Goal: Information Seeking & Learning: Learn about a topic

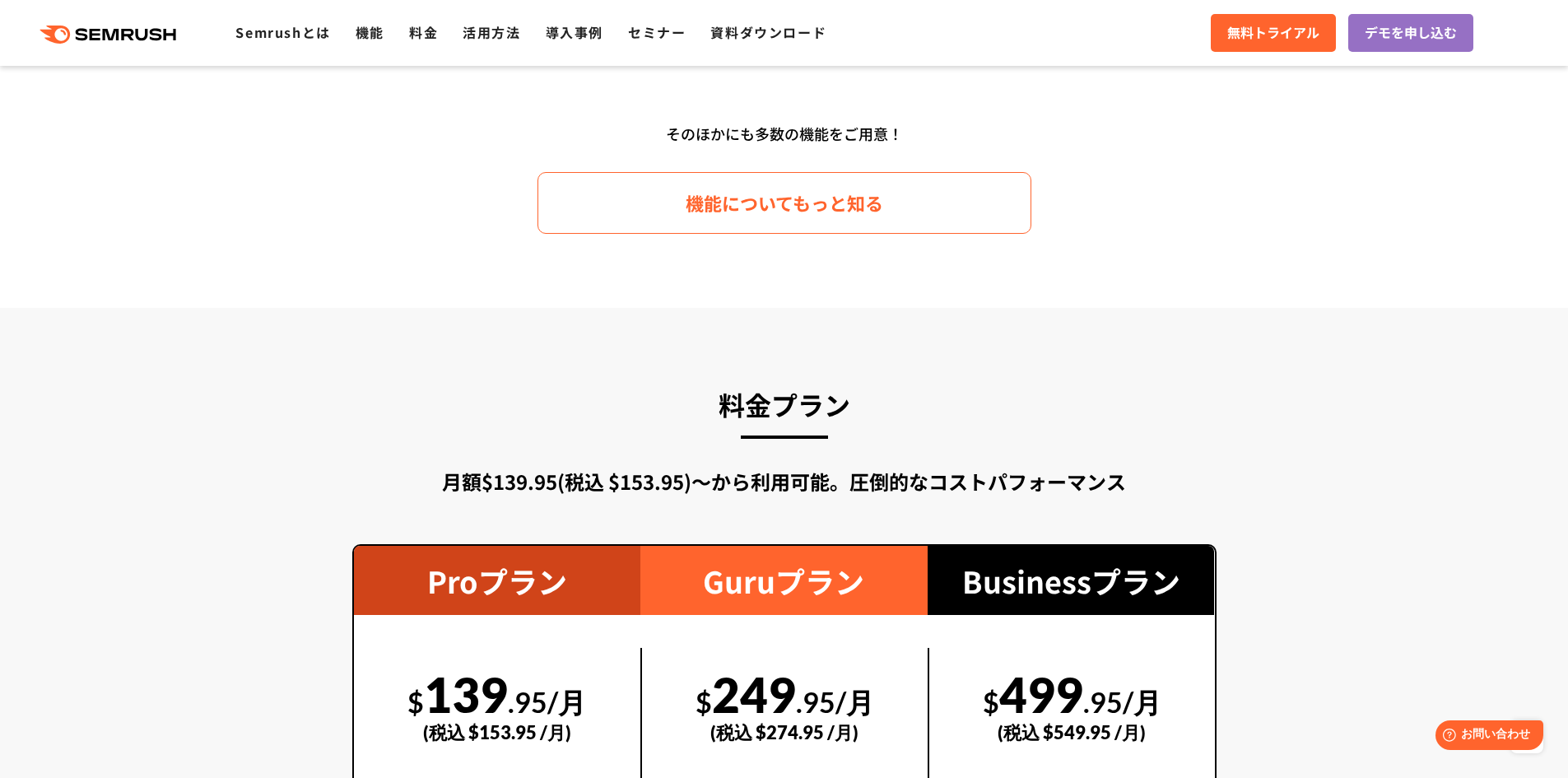
scroll to position [2469, 0]
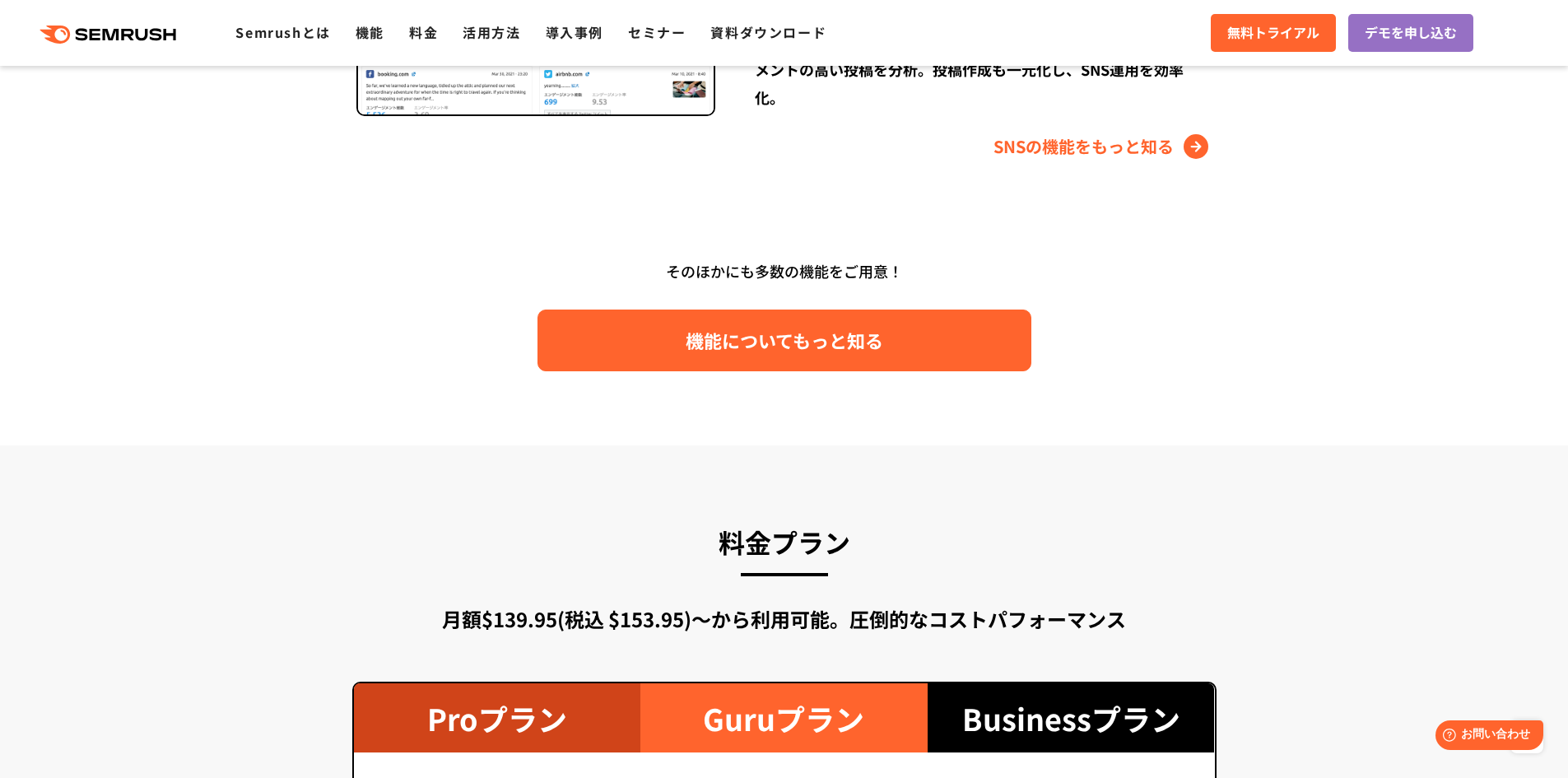
click at [898, 365] on link "機能についてもっと知る" at bounding box center [784, 341] width 494 height 62
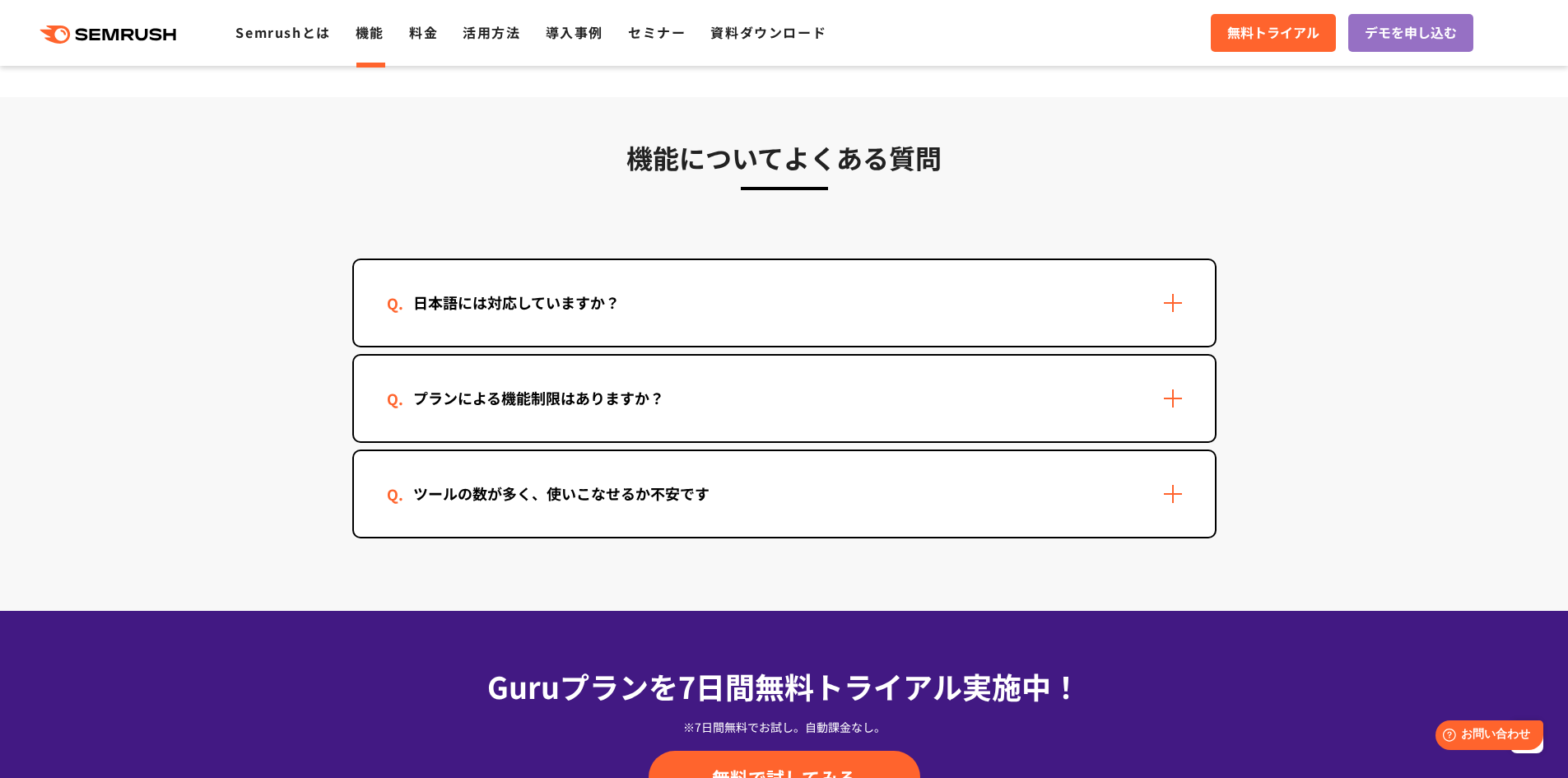
scroll to position [4856, 0]
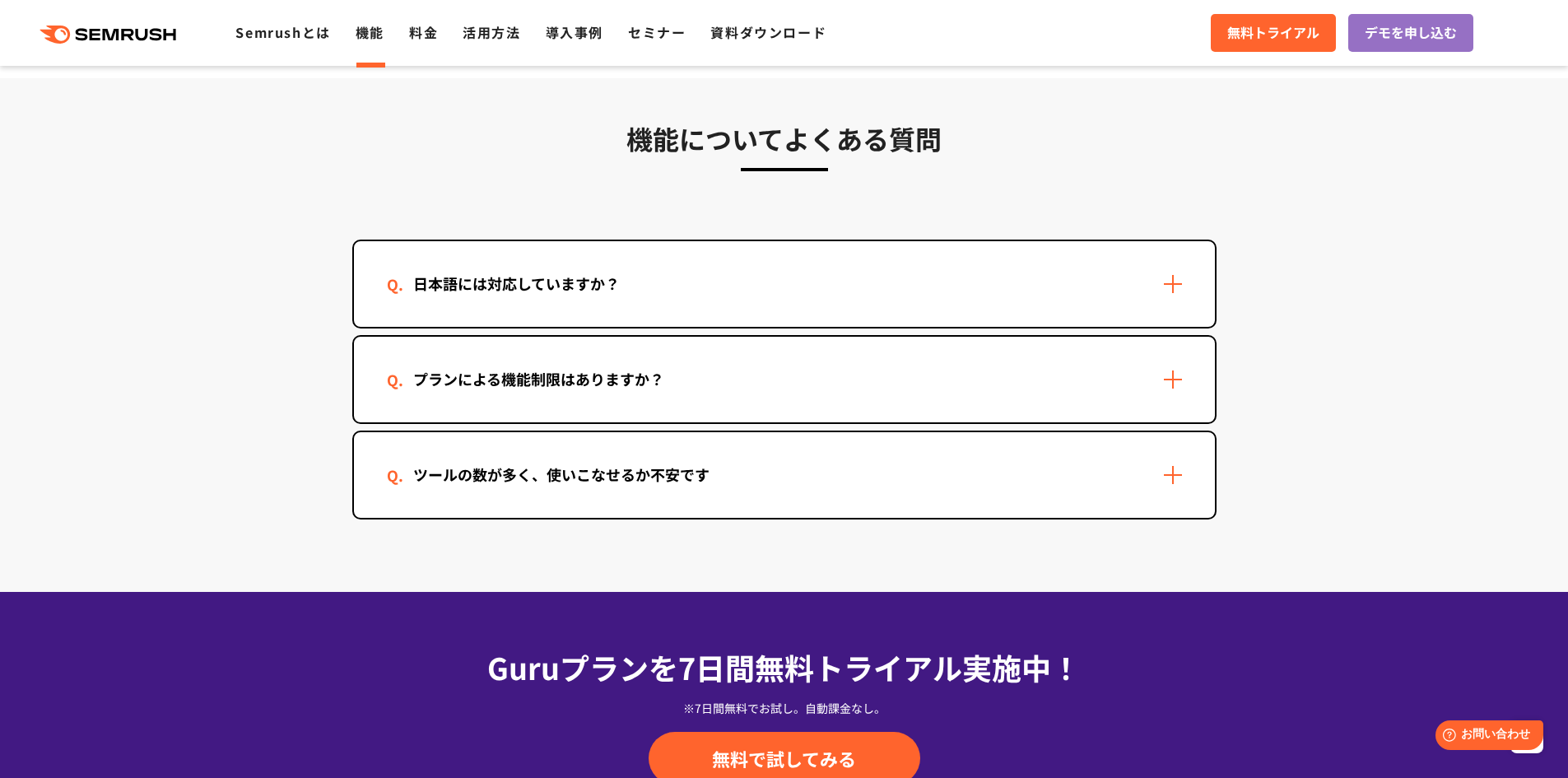
click at [829, 293] on div "日本語には対応していますか？" at bounding box center [784, 283] width 861 height 86
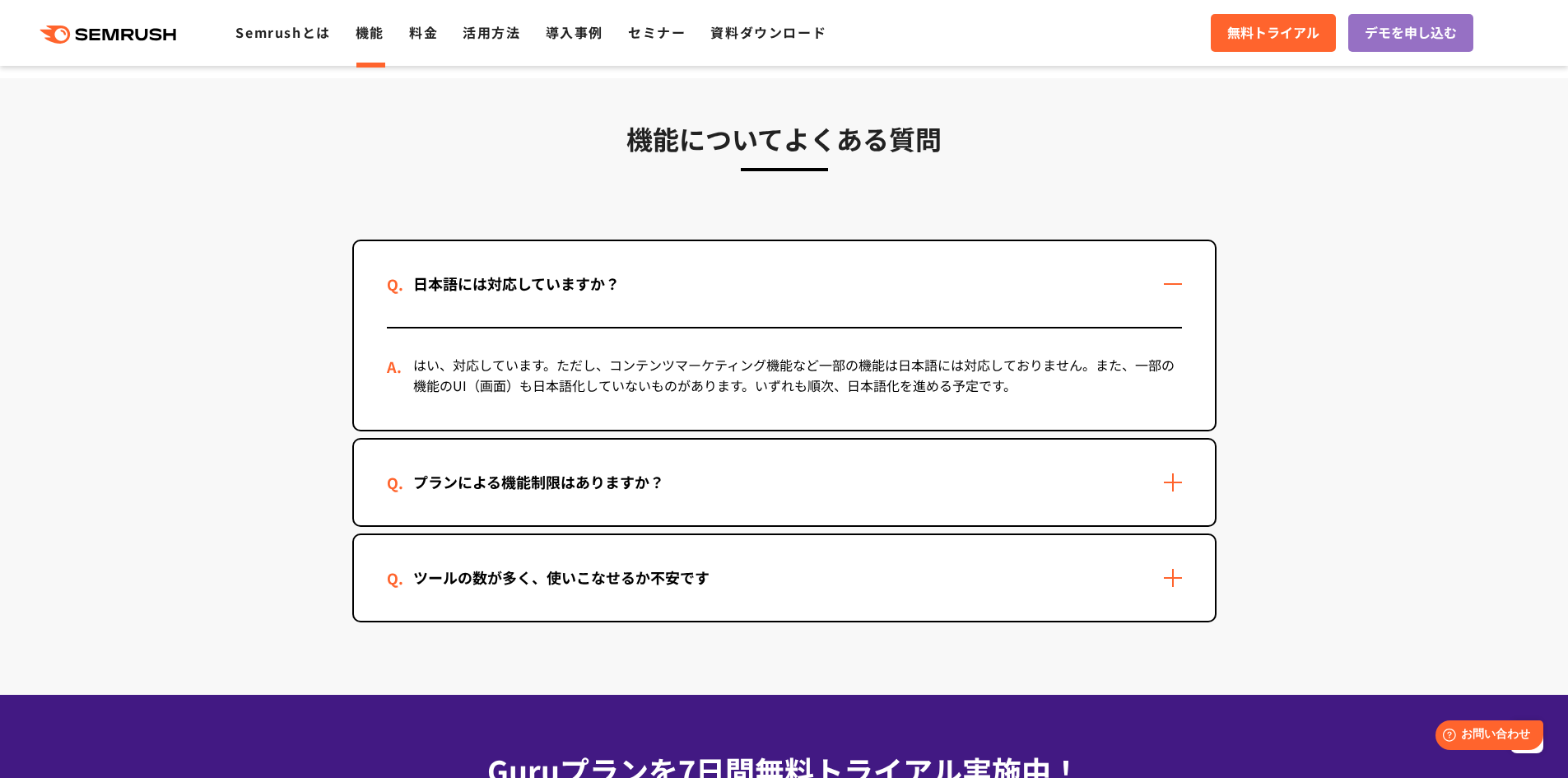
click at [829, 293] on div "日本語には対応していますか？" at bounding box center [784, 283] width 861 height 86
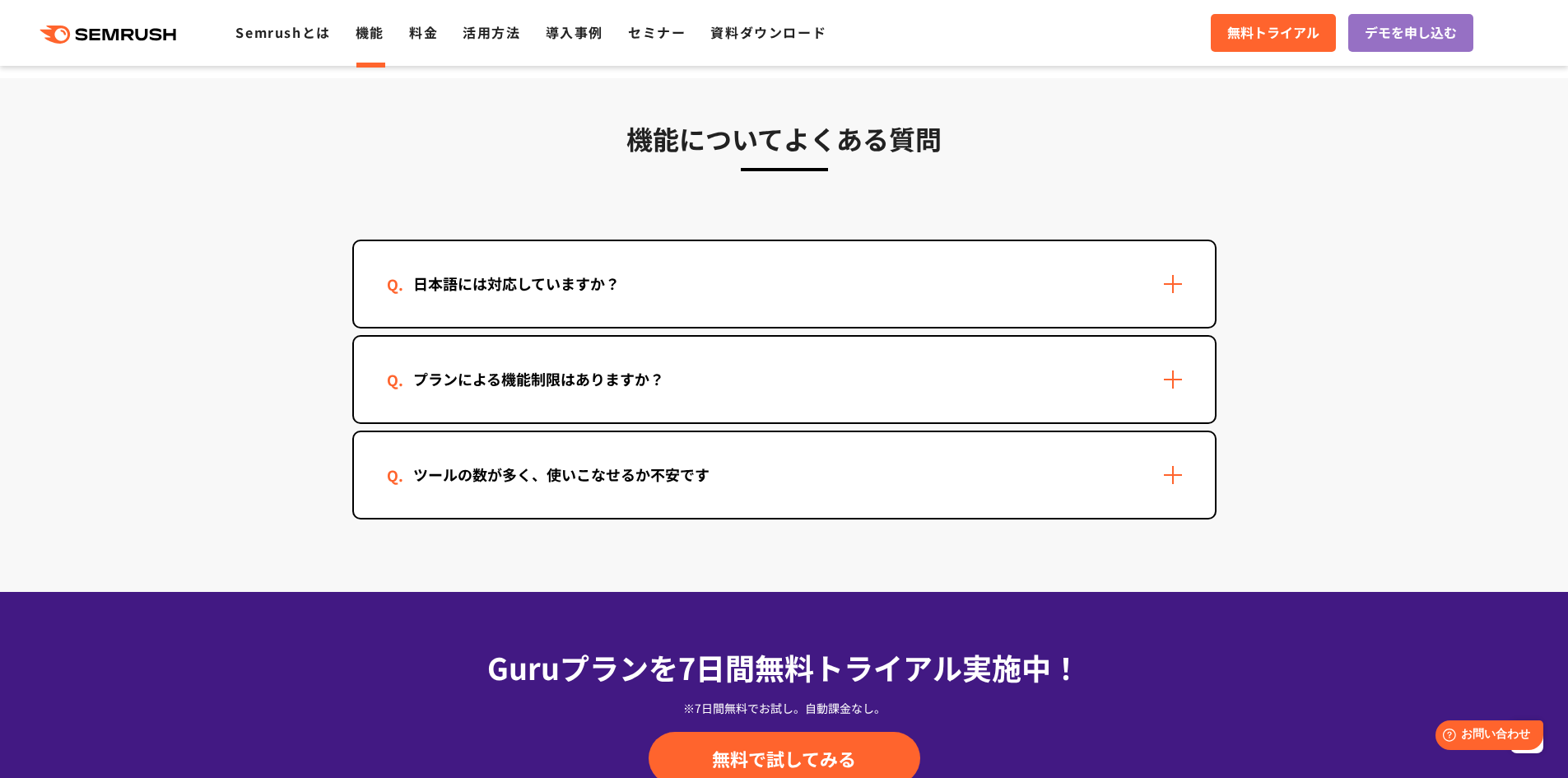
click at [829, 293] on div "日本語には対応していますか？" at bounding box center [784, 283] width 861 height 86
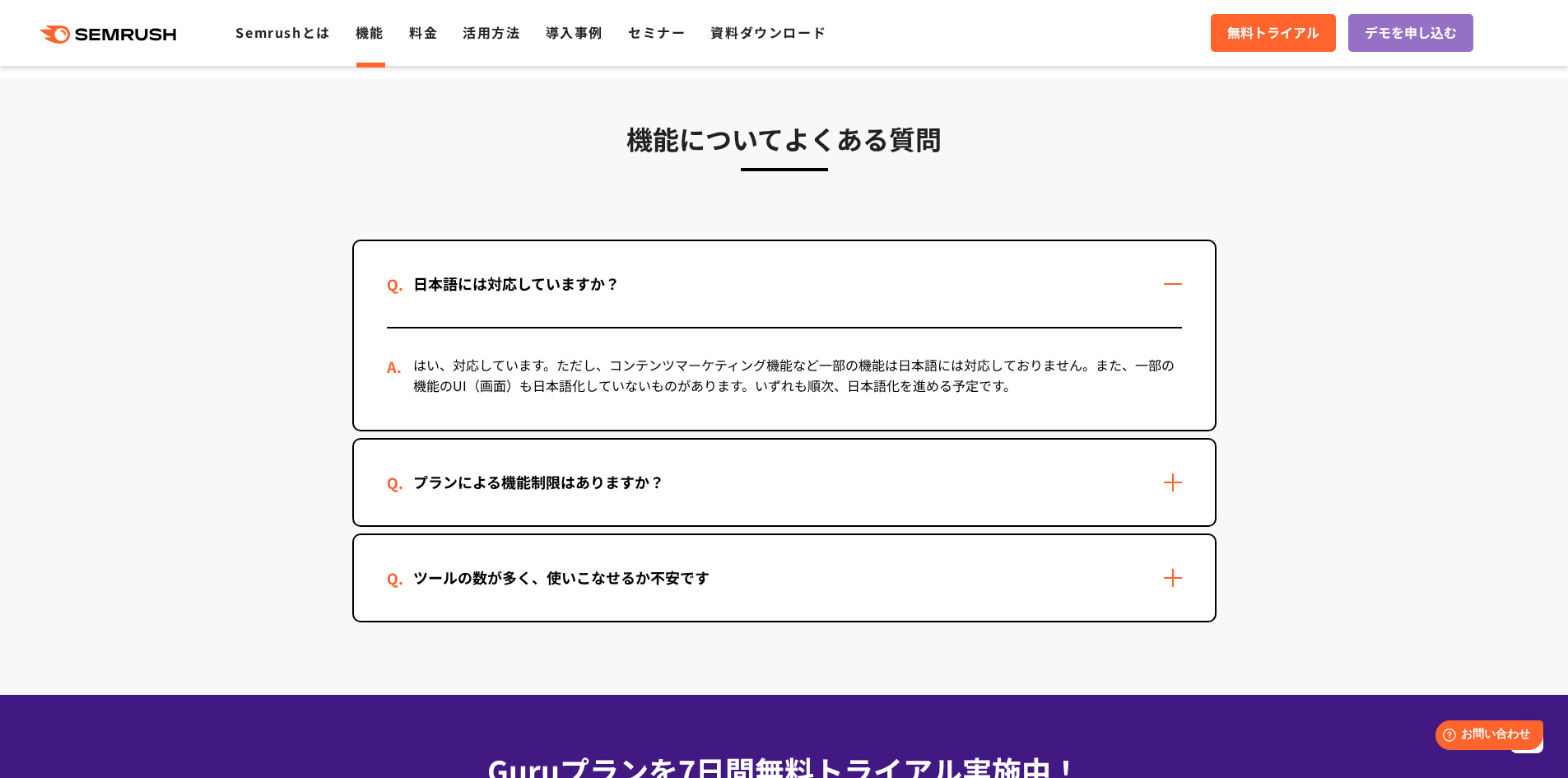
click at [829, 293] on div "日本語には対応していますか？" at bounding box center [784, 283] width 861 height 86
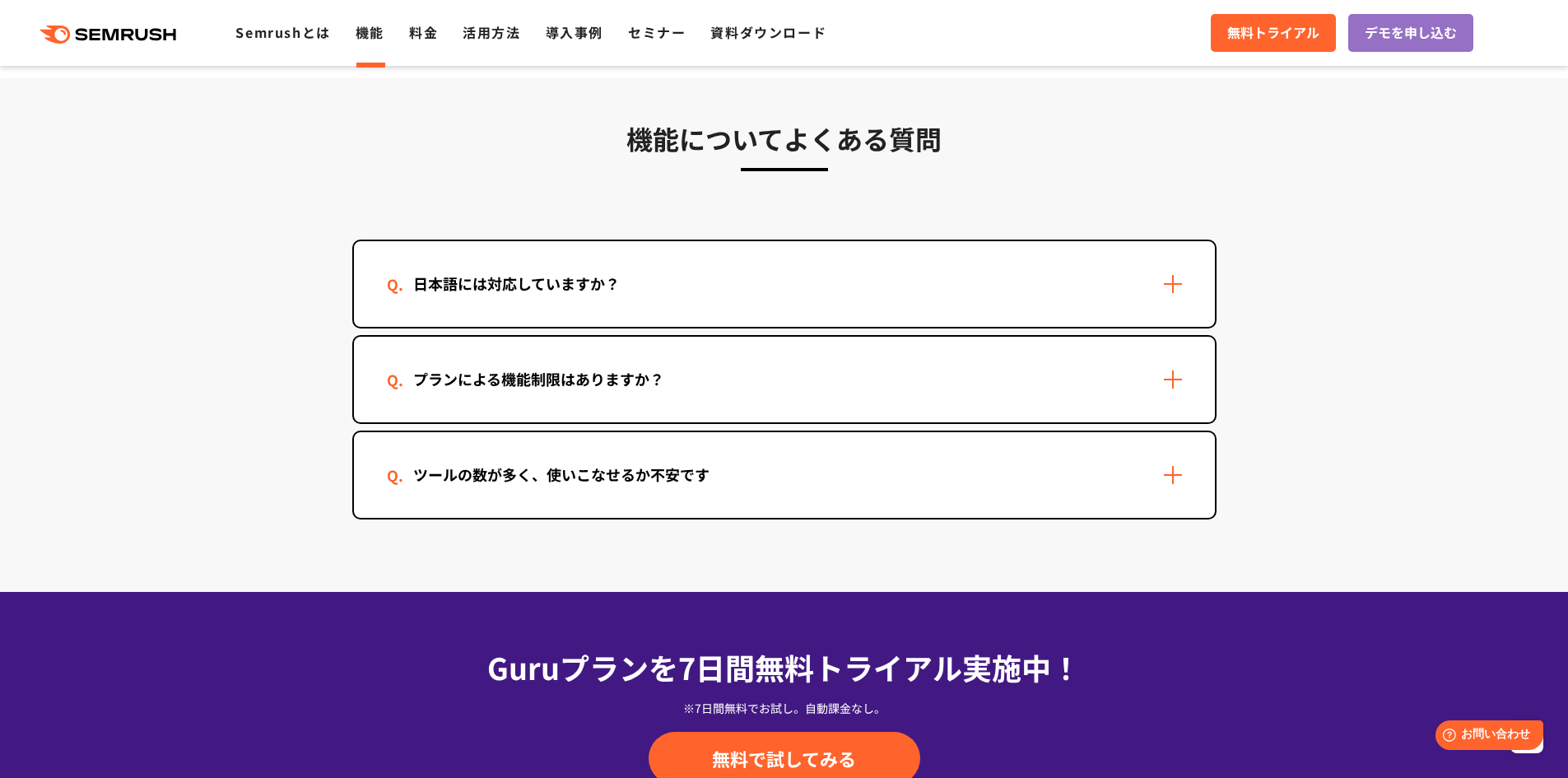
click at [838, 389] on div "プランによる機能制限はありますか？" at bounding box center [784, 379] width 861 height 86
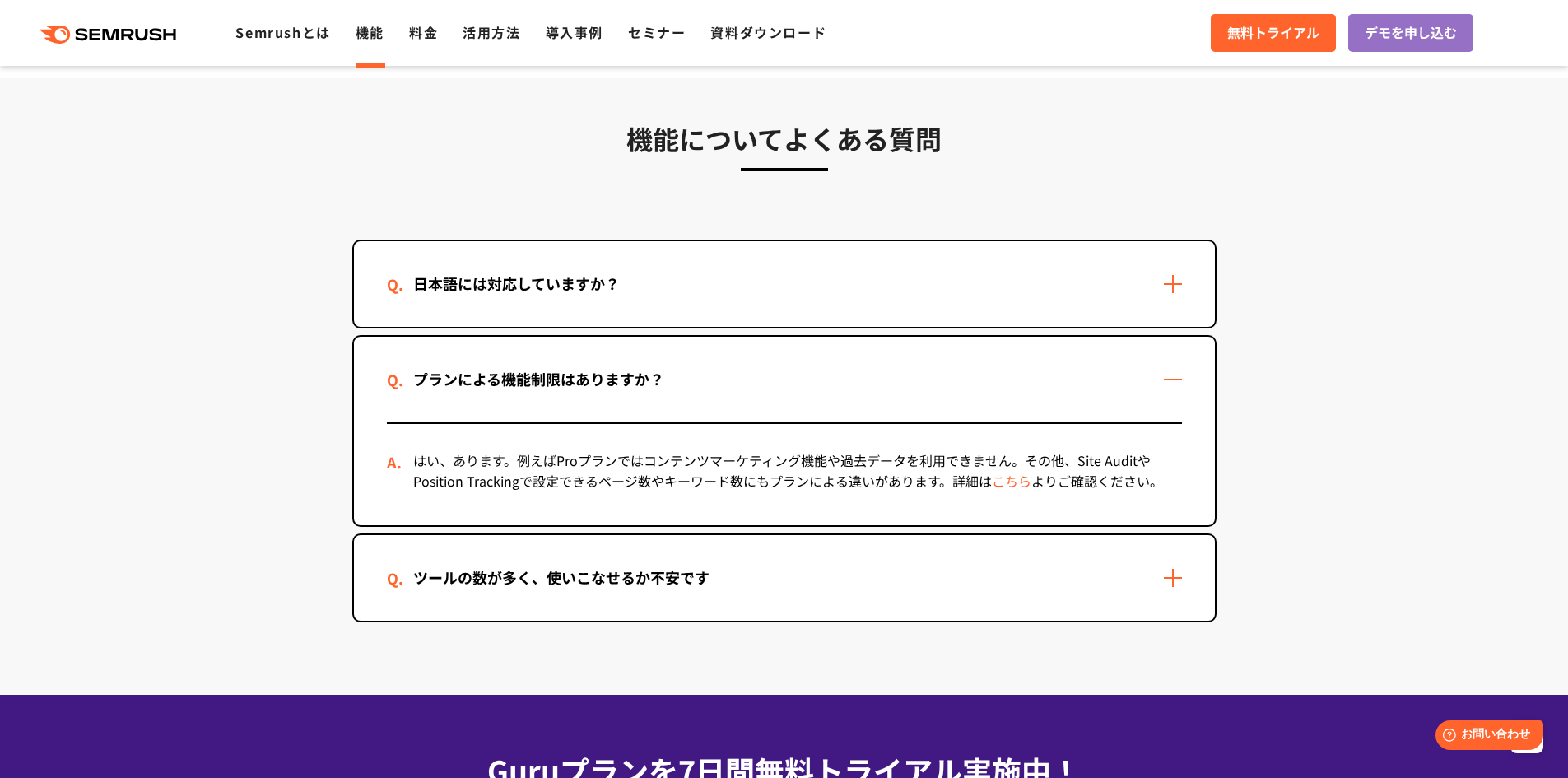
click at [1448, 632] on section "機能についてよくある質問 日本語には対応していますか？ はい、対応しています。ただし、コンテンツマーケティング機能など一部の機能は日本語には対応しておりません…" at bounding box center [784, 386] width 1568 height 616
